Goal: Task Accomplishment & Management: Manage account settings

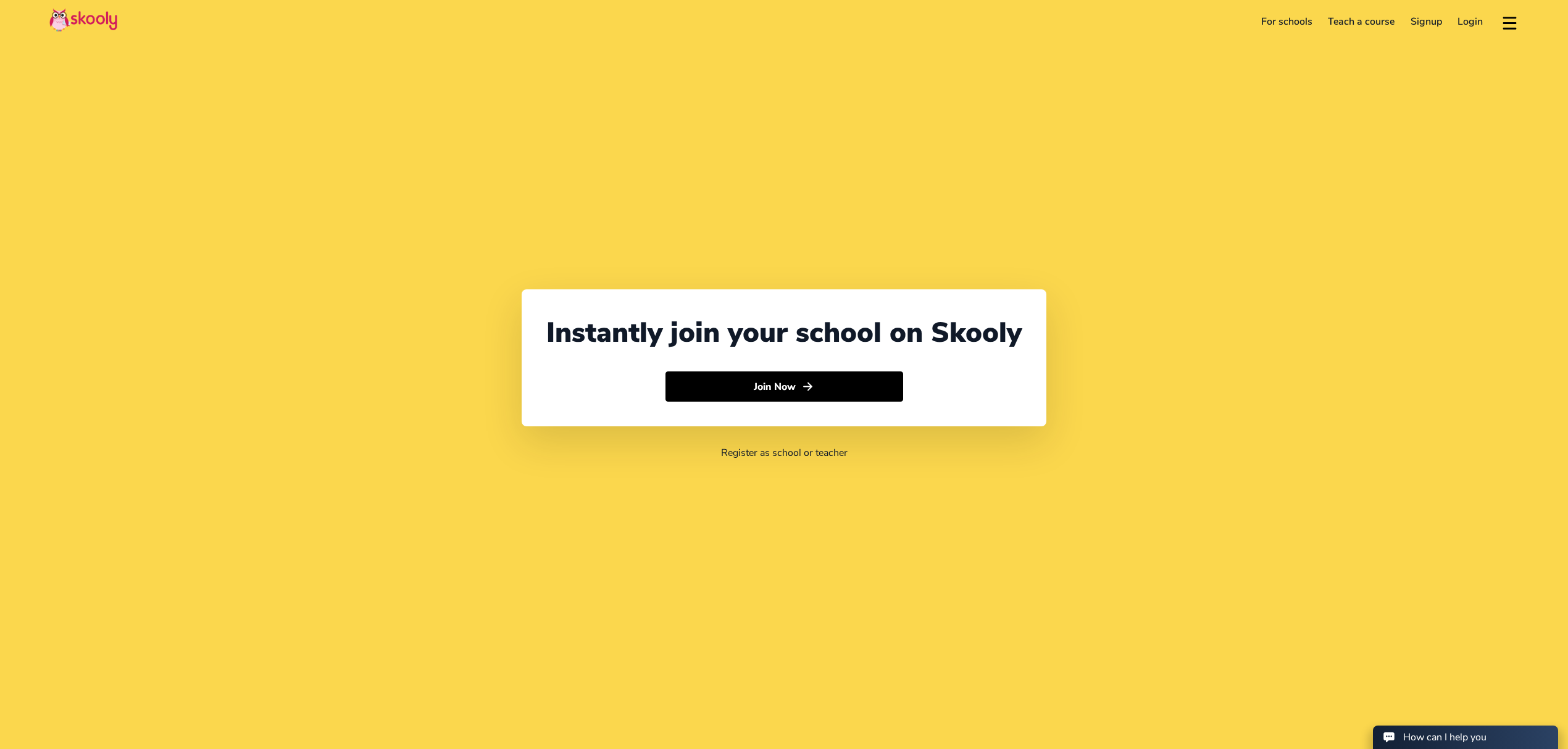
click at [1470, 21] on link "Login" at bounding box center [1471, 21] width 41 height 19
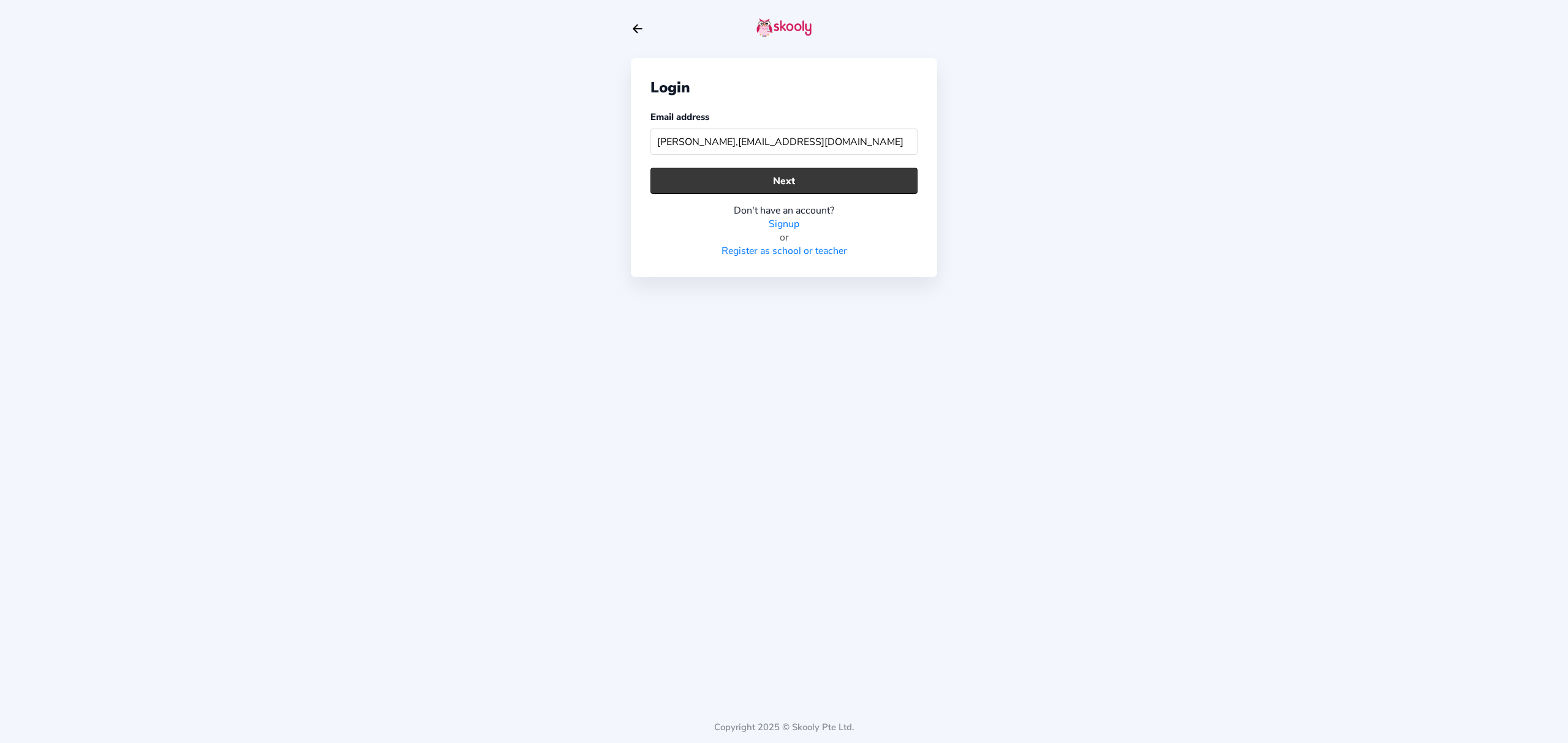
click at [863, 189] on button "Next" at bounding box center [784, 181] width 267 height 26
click at [873, 125] on div "Email address [PERSON_NAME],[EMAIL_ADDRESS][DOMAIN_NAME]" at bounding box center [784, 135] width 267 height 49
click at [678, 140] on input "[PERSON_NAME],[EMAIL_ADDRESS][DOMAIN_NAME]" at bounding box center [784, 141] width 267 height 26
type input "[PERSON_NAME][EMAIL_ADDRESS][DOMAIN_NAME]"
click at [675, 181] on button "Next" at bounding box center [784, 181] width 267 height 26
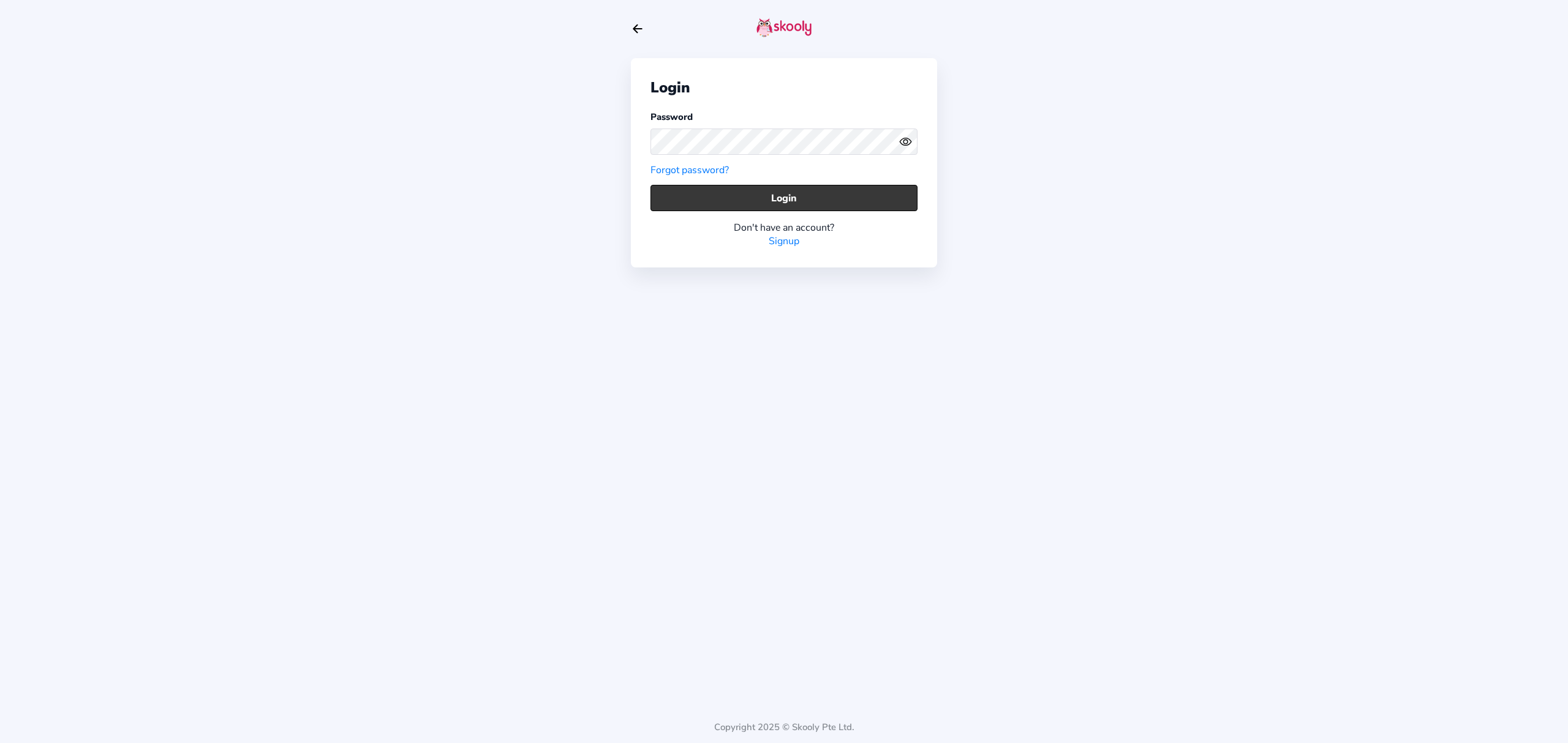
click at [772, 197] on button "Login" at bounding box center [784, 198] width 267 height 26
